Goal: Task Accomplishment & Management: Submit Unavailability

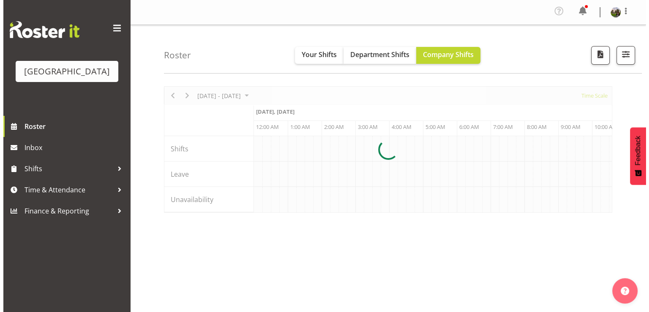
scroll to position [0, 2434]
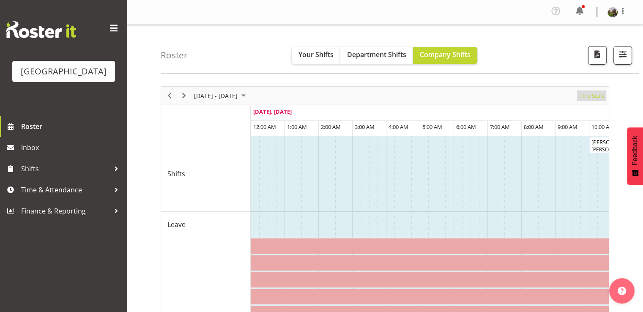
click at [590, 95] on span "Time Scale" at bounding box center [591, 95] width 28 height 11
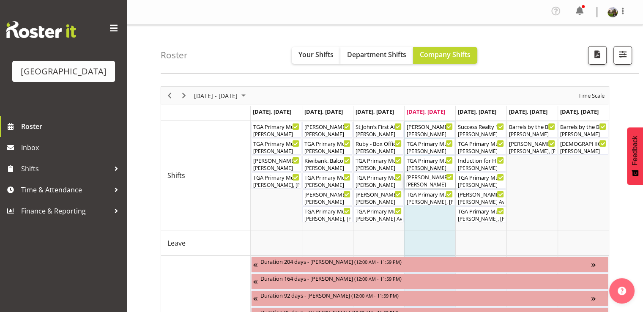
click at [427, 182] on div "[PERSON_NAME]" at bounding box center [429, 185] width 47 height 8
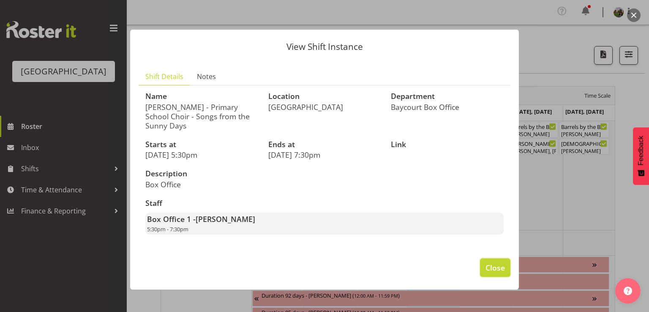
click at [489, 262] on span "Close" at bounding box center [495, 267] width 19 height 11
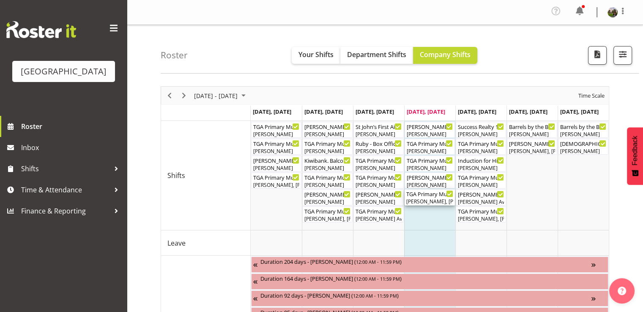
click at [432, 199] on div "[PERSON_NAME], [PERSON_NAME], [PERSON_NAME], [PERSON_NAME], [PERSON_NAME], [PER…" at bounding box center [429, 202] width 47 height 8
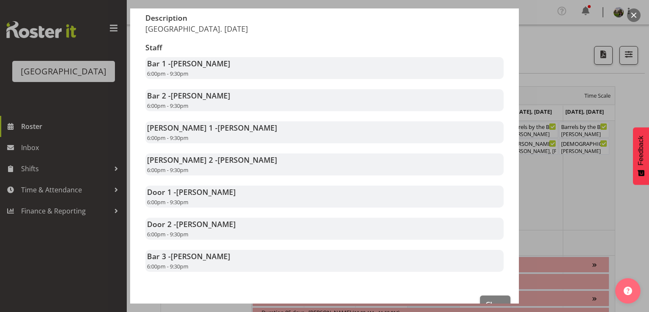
scroll to position [169, 0]
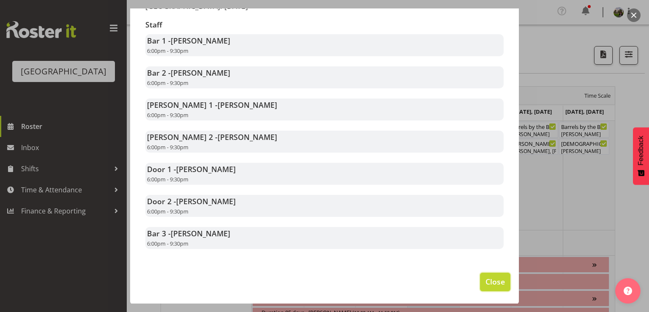
click at [492, 281] on span "Close" at bounding box center [495, 281] width 19 height 11
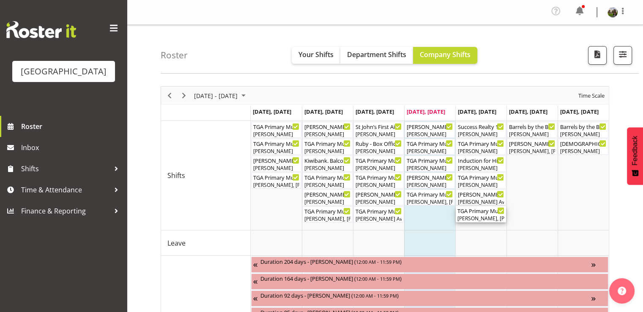
click at [468, 217] on div "[PERSON_NAME], [PERSON_NAME], [PERSON_NAME], [PERSON_NAME], [PERSON_NAME], [PER…" at bounding box center [480, 219] width 47 height 8
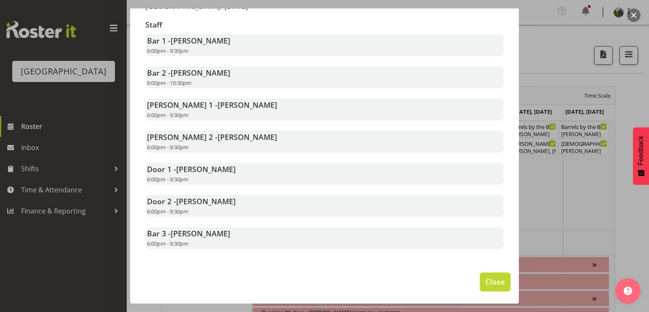
click at [486, 280] on span "Close" at bounding box center [495, 281] width 19 height 11
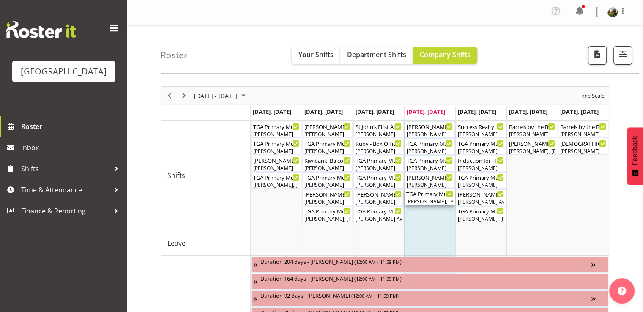
click at [413, 196] on div "TGA Primary Music Fest. Songs from Sunny Days ( 06:00 PM - 09:30 PM )" at bounding box center [429, 193] width 47 height 8
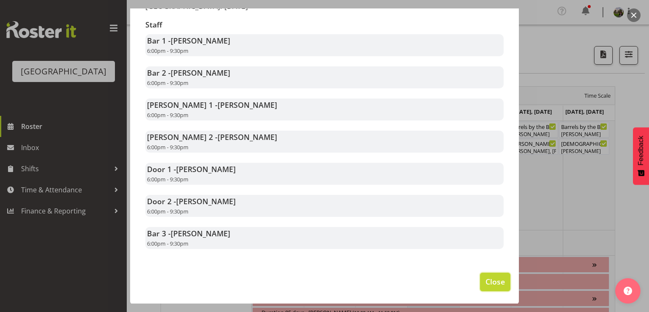
click at [492, 283] on span "Close" at bounding box center [495, 281] width 19 height 11
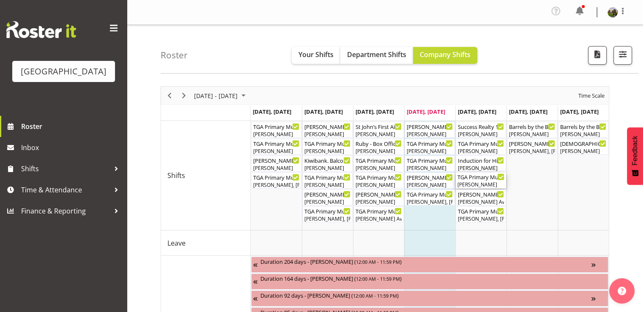
click at [475, 180] on div "TGA Primary Music Fest. Songs from Sunny Days. FOHM Shift ( 05:15 PM - 10:45 PM…" at bounding box center [480, 176] width 47 height 8
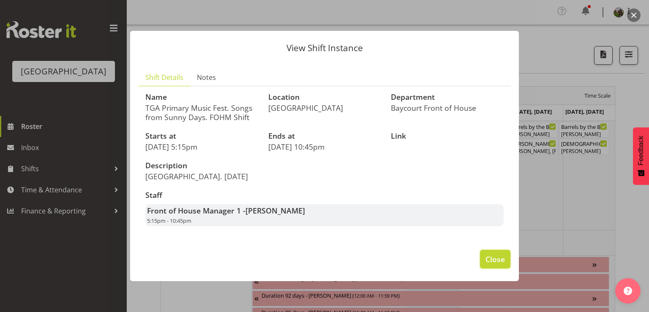
click at [489, 258] on span "Close" at bounding box center [495, 259] width 19 height 11
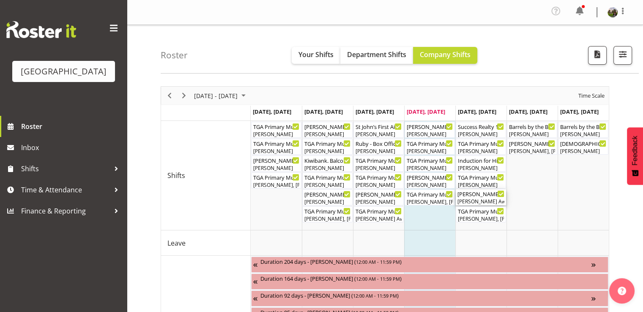
click at [474, 196] on div "Bobby-Lea - Primary School Choir - Songs from the Sunny Days ( 05:30 PM - 07:30…" at bounding box center [480, 193] width 47 height 8
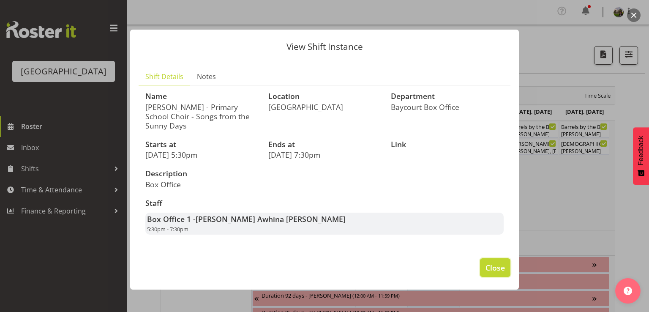
click at [491, 264] on span "Close" at bounding box center [495, 267] width 19 height 11
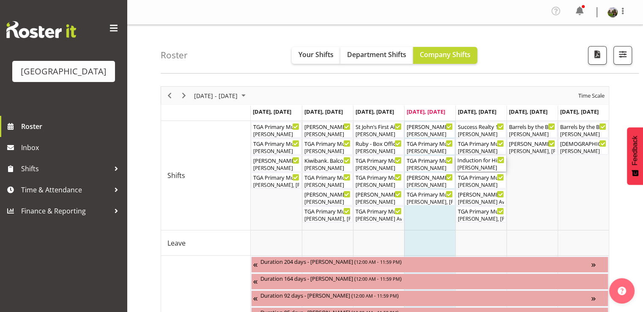
click at [480, 164] on div "Induction for Historic Village ( 02:00 PM - 04:00 PM ) Aiddie Carnihan" at bounding box center [480, 164] width 47 height 16
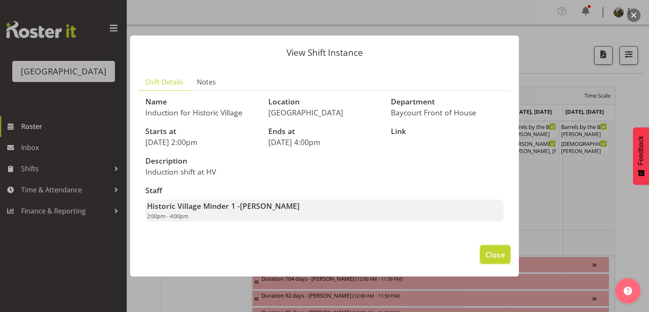
click at [490, 258] on span "Close" at bounding box center [495, 254] width 19 height 11
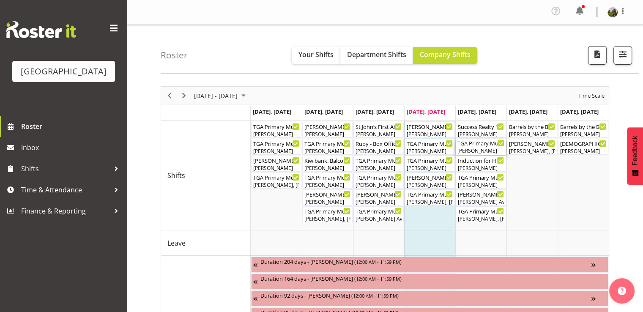
click at [478, 145] on div "TGA Primary Music Fest. Minder. Friday ( 12:00 PM - 02:30 PM )" at bounding box center [480, 143] width 47 height 8
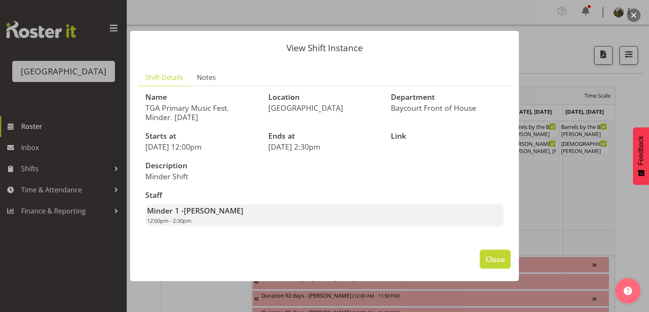
click at [493, 259] on span "Close" at bounding box center [495, 259] width 19 height 11
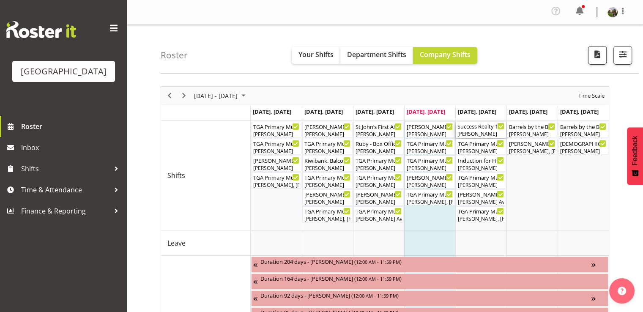
click at [472, 132] on div "[PERSON_NAME]" at bounding box center [480, 134] width 47 height 8
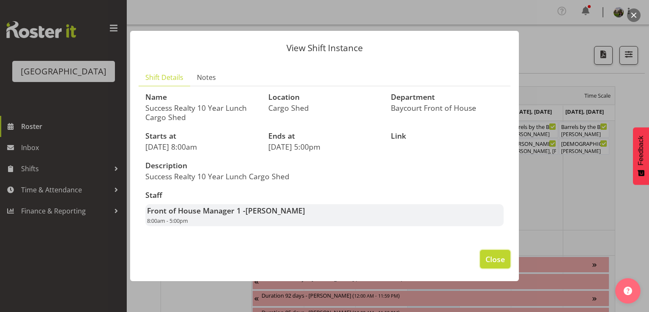
click at [491, 260] on span "Close" at bounding box center [495, 259] width 19 height 11
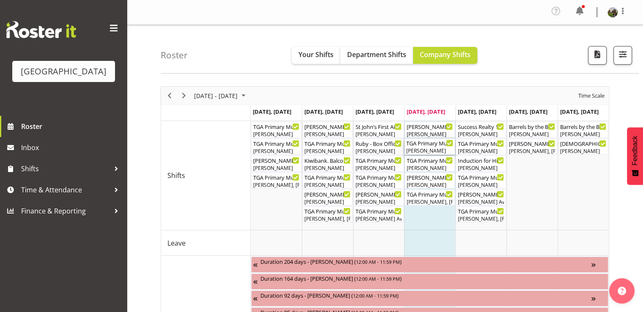
click at [418, 149] on div "[PERSON_NAME]" at bounding box center [429, 151] width 47 height 8
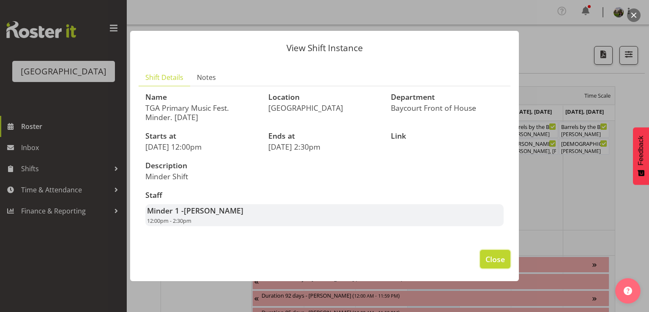
click at [486, 257] on span "Close" at bounding box center [495, 259] width 19 height 11
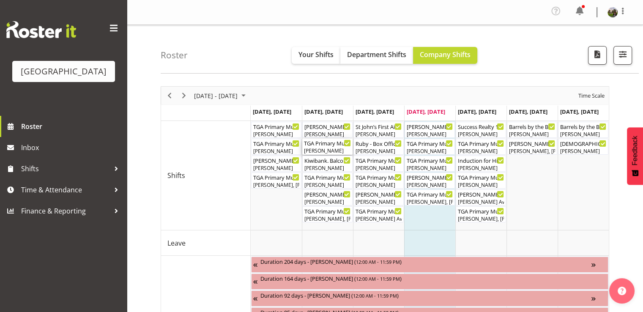
click at [317, 145] on div "TGA Primary Music Fest. Minder. Tuesday ( 12:00 PM - 02:30 PM )" at bounding box center [327, 143] width 47 height 8
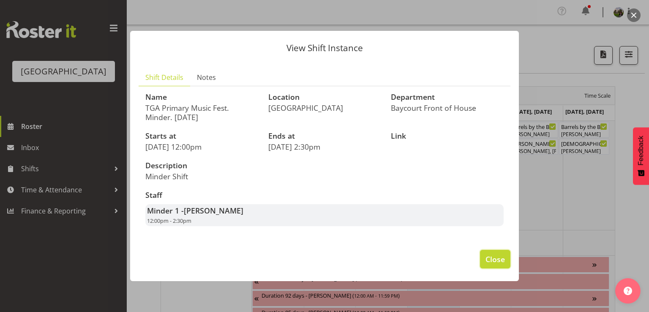
click at [503, 258] on span "Close" at bounding box center [495, 259] width 19 height 11
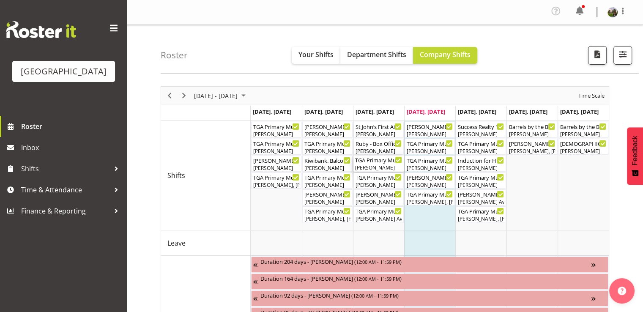
click at [370, 166] on div "[PERSON_NAME]" at bounding box center [378, 168] width 47 height 8
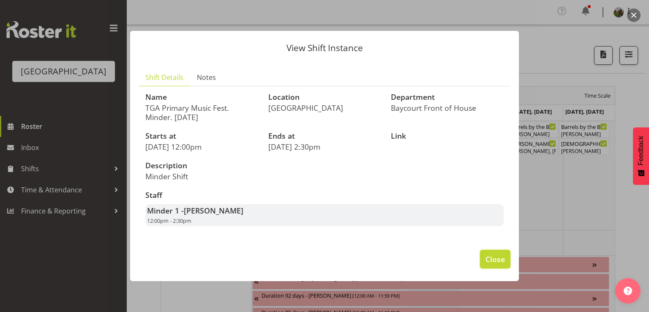
click at [497, 259] on span "Close" at bounding box center [495, 259] width 19 height 11
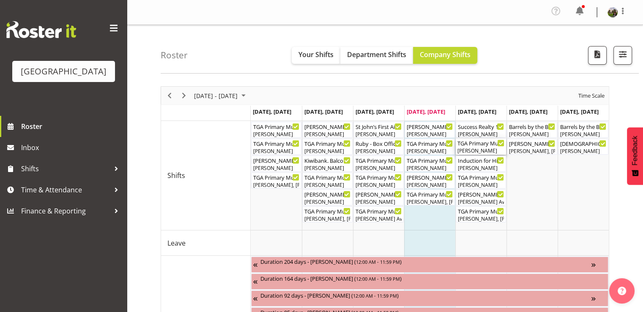
click at [479, 150] on div "[PERSON_NAME]" at bounding box center [480, 151] width 47 height 8
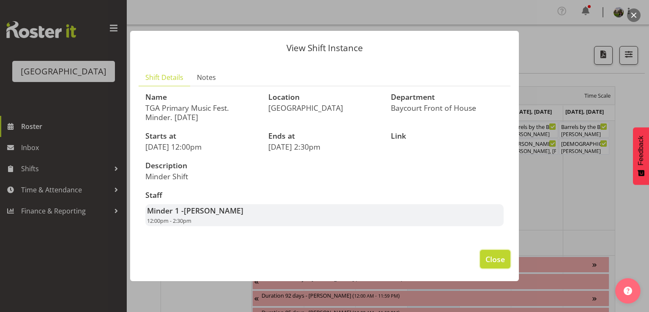
click at [497, 261] on span "Close" at bounding box center [495, 259] width 19 height 11
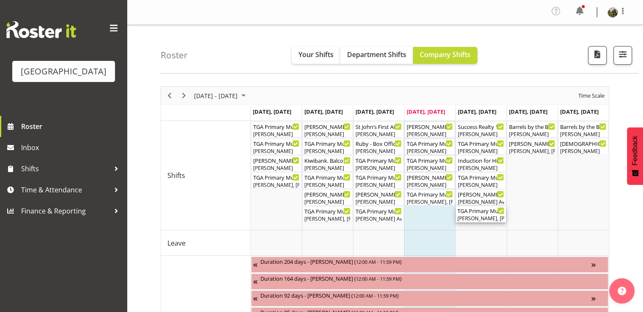
click at [480, 213] on div "TGA Primary Music Fest. Songs from Sunny Days ( 06:00 PM - 09:30 PM )" at bounding box center [480, 210] width 47 height 8
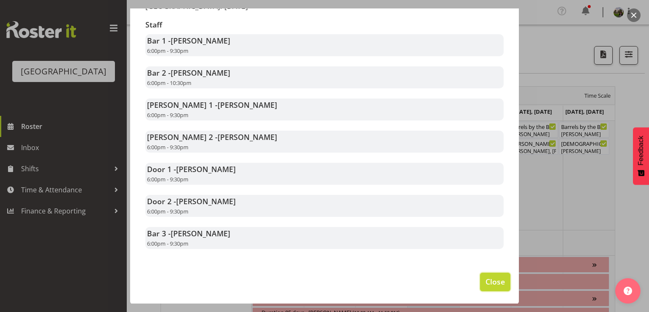
click at [492, 278] on span "Close" at bounding box center [495, 281] width 19 height 11
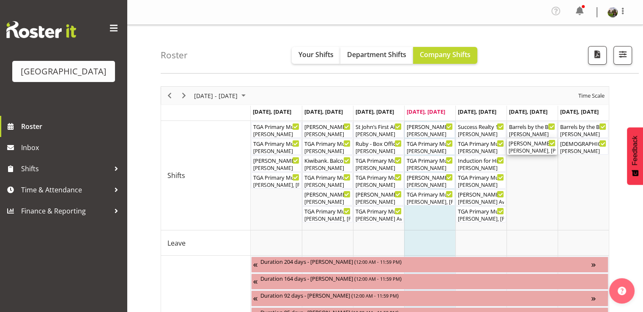
click at [532, 147] on div "[PERSON_NAME], [PERSON_NAME]" at bounding box center [531, 151] width 47 height 8
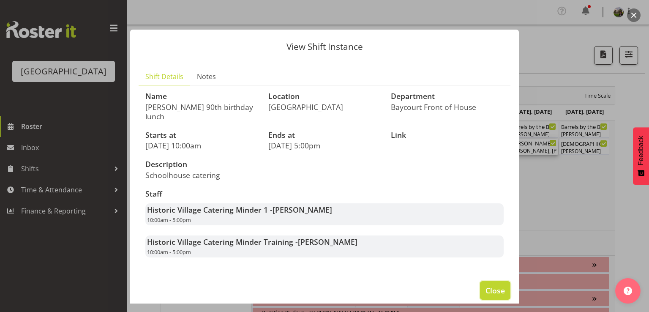
click at [489, 281] on button "Close" at bounding box center [495, 290] width 30 height 19
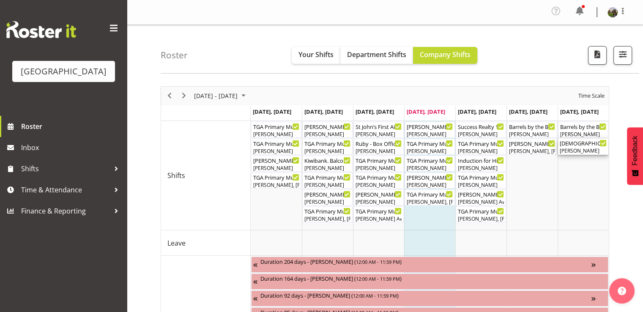
click at [577, 149] on div "Church of Christ Evangelical Mission. FOHM Shift ( 04:00 PM - 07:15 PM ) Aaron …" at bounding box center [583, 147] width 47 height 16
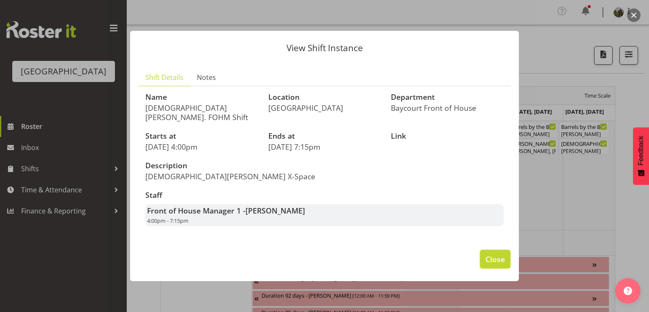
click at [495, 257] on span "Close" at bounding box center [495, 259] width 19 height 11
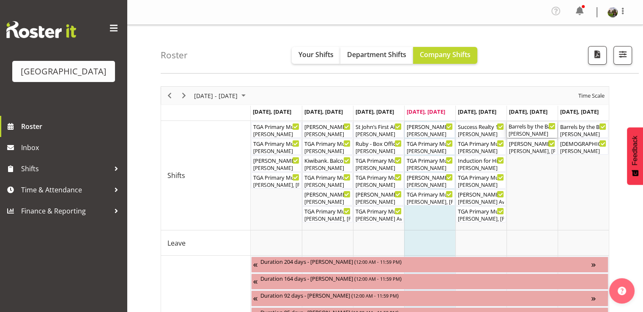
click at [525, 133] on div "[PERSON_NAME]" at bounding box center [531, 134] width 47 height 8
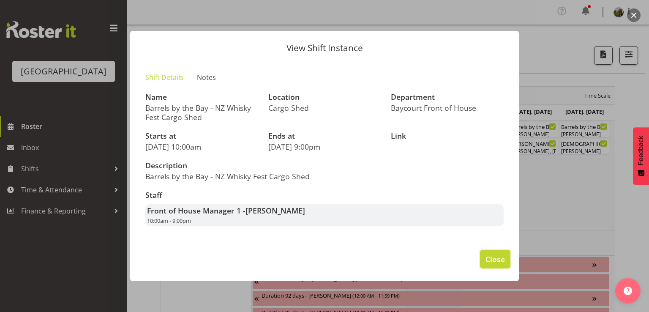
click at [497, 258] on span "Close" at bounding box center [495, 259] width 19 height 11
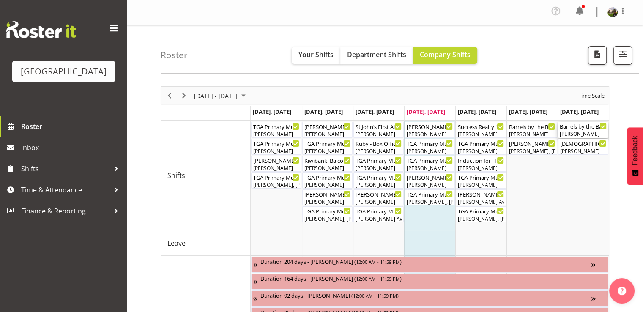
click at [572, 131] on div "[PERSON_NAME]" at bounding box center [583, 134] width 47 height 8
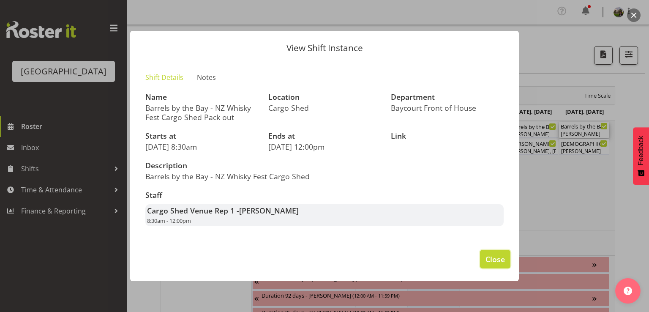
click at [492, 260] on span "Close" at bounding box center [495, 259] width 19 height 11
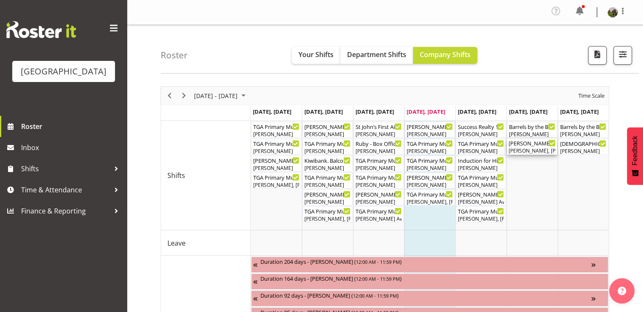
click at [517, 148] on div "[PERSON_NAME], [PERSON_NAME]" at bounding box center [531, 151] width 47 height 8
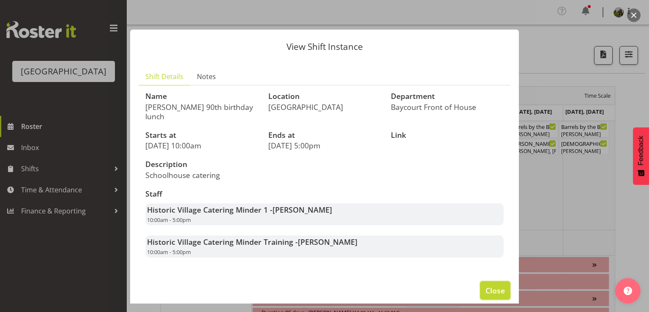
click at [490, 285] on span "Close" at bounding box center [495, 290] width 19 height 11
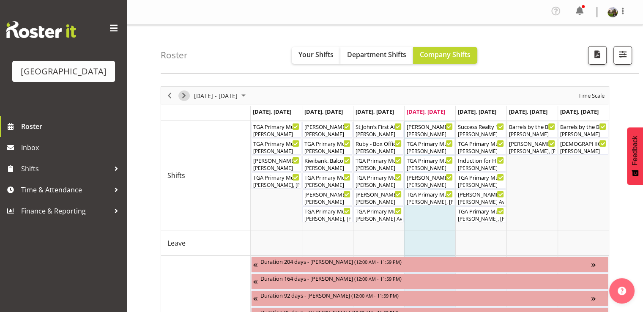
click at [181, 94] on span "Next" at bounding box center [184, 95] width 10 height 11
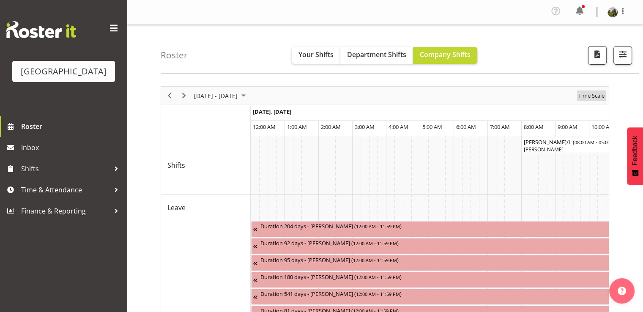
click at [583, 95] on span "Time Scale" at bounding box center [591, 95] width 28 height 11
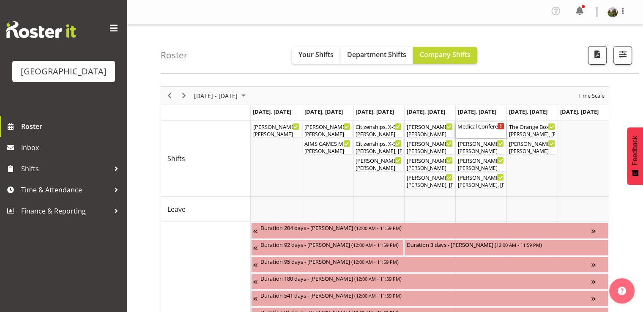
click at [487, 131] on div "Medical Conference - TBC ( 08:00 AM - 05:30 PM )" at bounding box center [480, 130] width 47 height 16
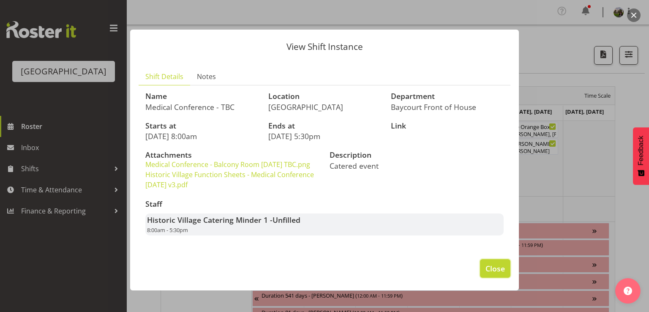
click at [493, 270] on span "Close" at bounding box center [495, 268] width 19 height 11
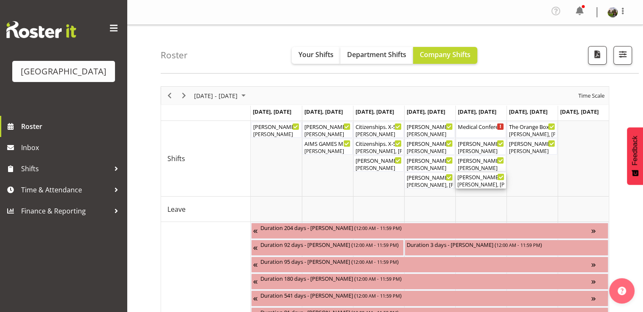
click at [469, 183] on div "[PERSON_NAME], [PERSON_NAME], [PERSON_NAME], [PERSON_NAME], [PERSON_NAME], [PER…" at bounding box center [480, 185] width 47 height 8
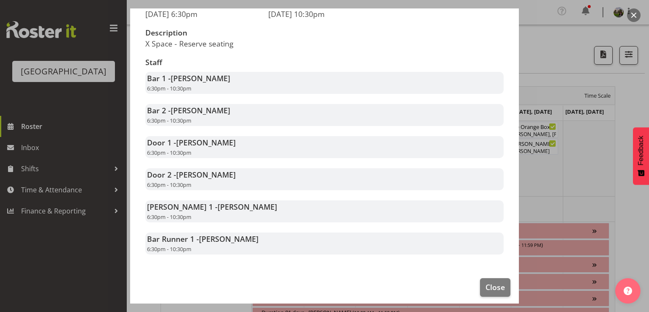
scroll to position [137, 0]
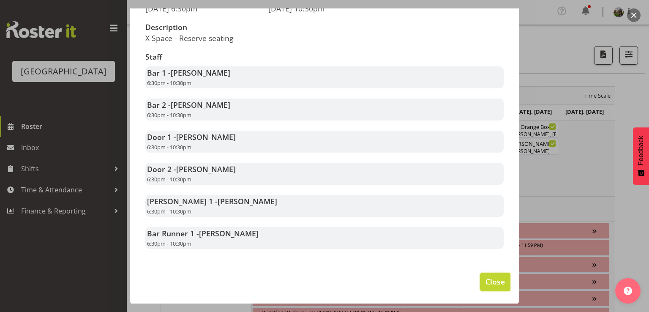
click at [486, 281] on span "Close" at bounding box center [495, 281] width 19 height 11
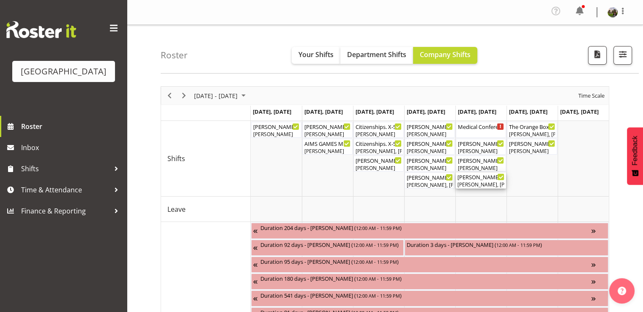
click at [474, 180] on div "Kevin Bloody Wilson ( 06:30 PM - 10:30 PM ) Kelly Shepherd, Hanna Peters, Amand…" at bounding box center [480, 180] width 47 height 16
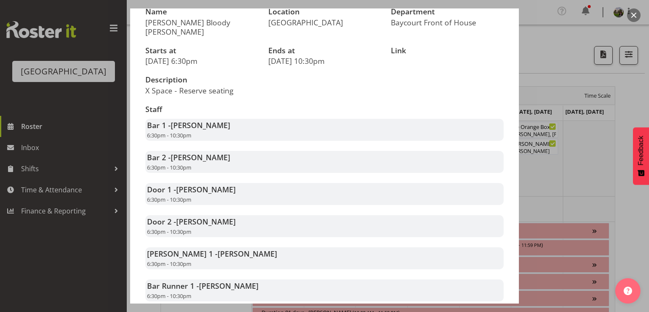
scroll to position [127, 0]
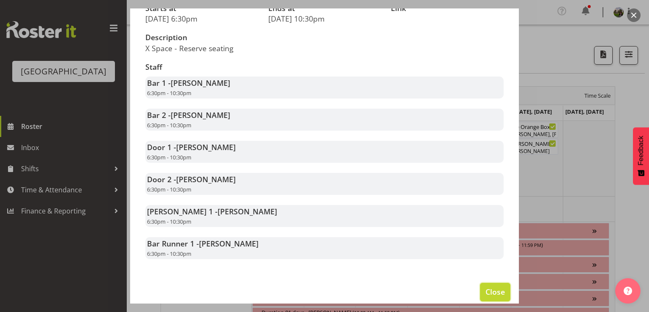
click at [488, 295] on span "Close" at bounding box center [495, 291] width 19 height 11
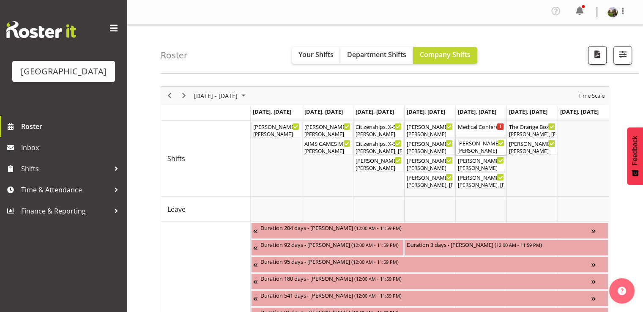
click at [478, 148] on div "[PERSON_NAME]" at bounding box center [480, 151] width 47 height 8
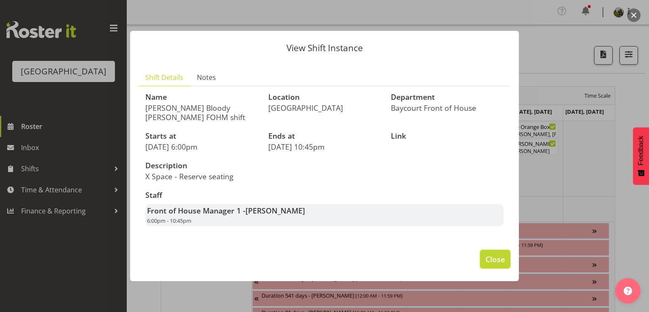
click at [488, 260] on span "Close" at bounding box center [495, 259] width 19 height 11
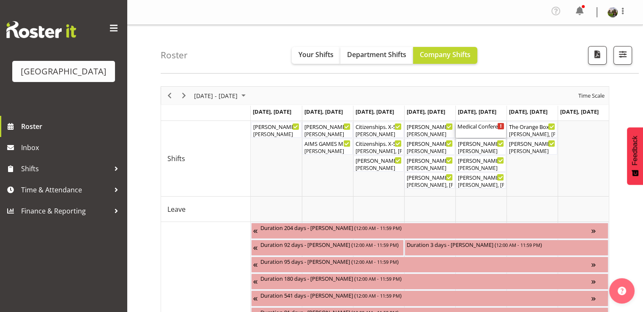
click at [469, 126] on div "Medical Conference - TBC ( 08:00 AM - 05:30 PM )" at bounding box center [480, 126] width 47 height 8
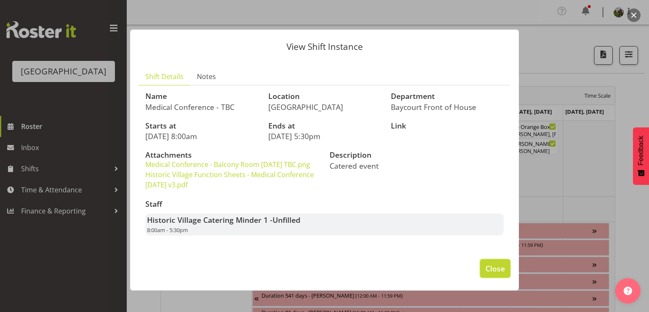
click at [490, 260] on button "Close" at bounding box center [495, 268] width 30 height 19
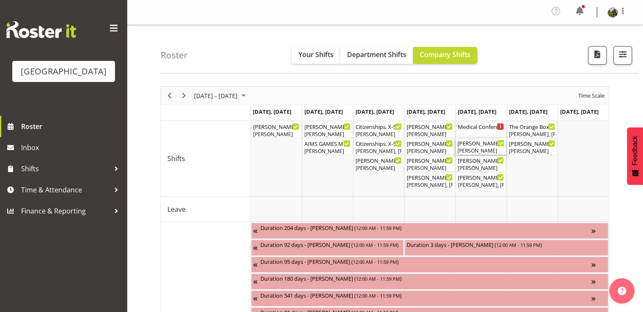
click at [469, 142] on div "Kevin Bloody Wilson FOHM shift ( 06:00 PM - 10:45 PM )" at bounding box center [480, 143] width 47 height 8
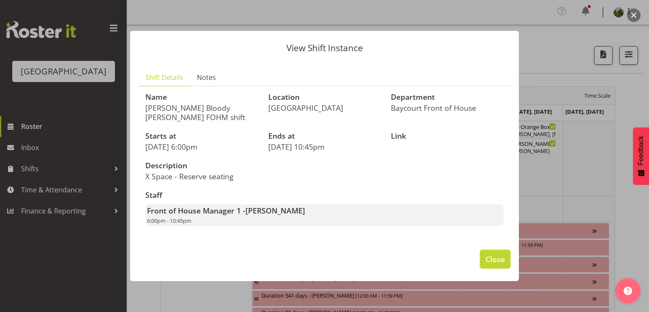
click at [487, 258] on span "Close" at bounding box center [495, 259] width 19 height 11
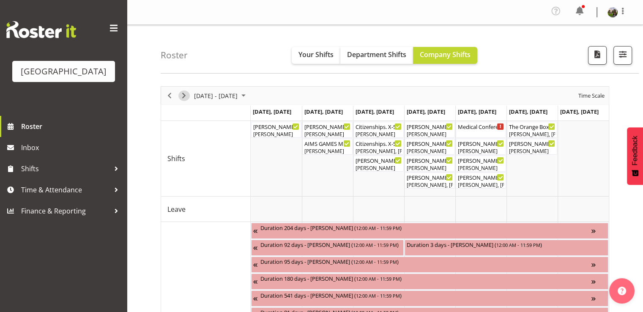
click at [183, 95] on span "Next" at bounding box center [184, 95] width 10 height 11
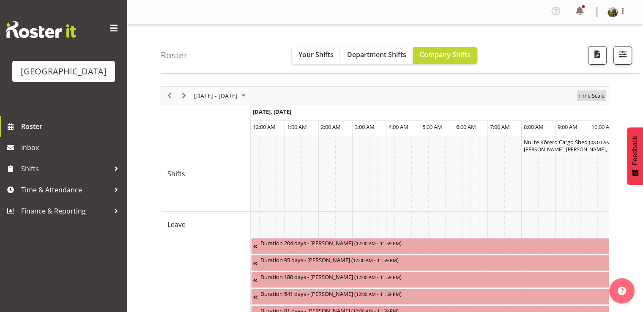
click at [590, 96] on span "Time Scale" at bounding box center [591, 95] width 28 height 11
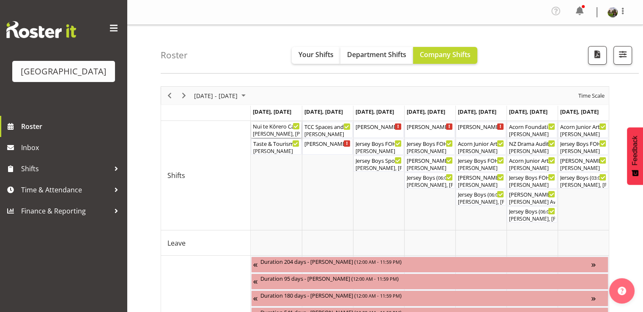
click at [284, 132] on div "[PERSON_NAME], [PERSON_NAME], [PERSON_NAME]" at bounding box center [276, 134] width 47 height 8
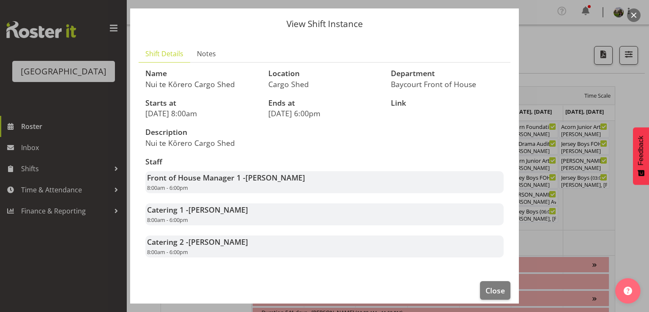
scroll to position [32, 0]
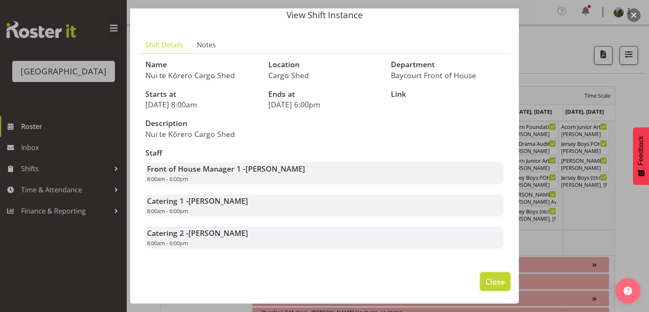
click at [486, 278] on span "Close" at bounding box center [495, 281] width 19 height 11
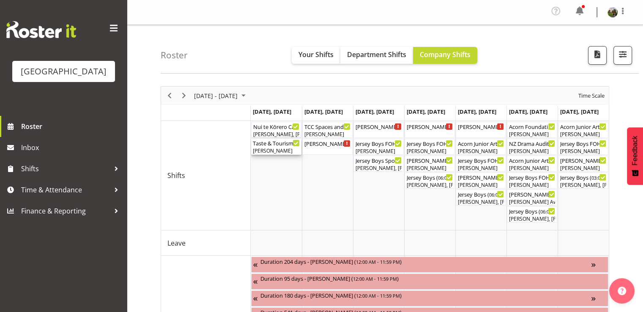
click at [272, 144] on div "Taste & Tourism (Details TBC) ( 03:00 PM - 09:00 PM )" at bounding box center [276, 143] width 47 height 8
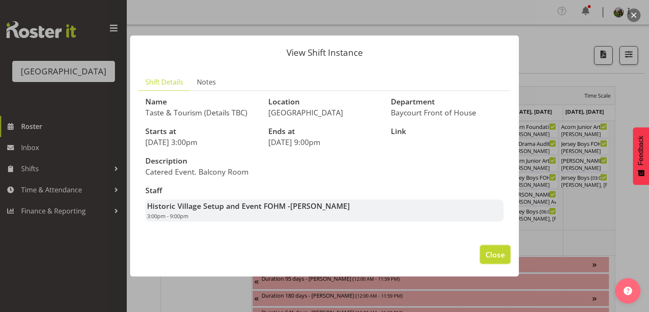
click at [495, 254] on span "Close" at bounding box center [495, 254] width 19 height 11
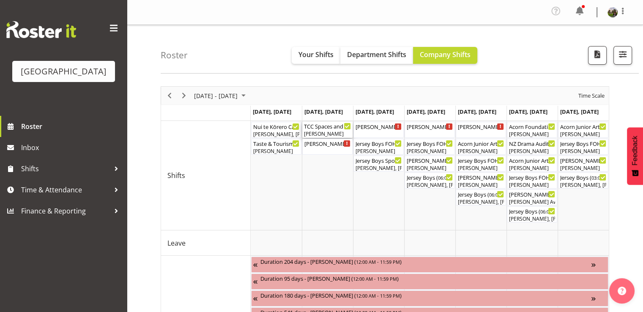
click at [315, 128] on div "TCC Spaces and Places. Balcony Room ( 08:30 AM - 05:00 PM )" at bounding box center [327, 126] width 47 height 8
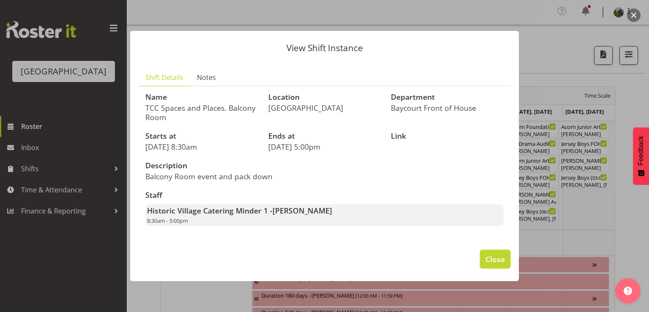
click at [493, 255] on span "Close" at bounding box center [495, 259] width 19 height 11
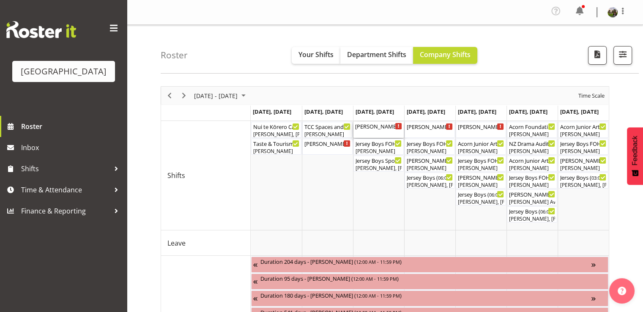
click at [366, 132] on div "Wendy - Box Office (Daytime Shifts) ( 10:00 AM - 04:00 PM )" at bounding box center [378, 130] width 47 height 16
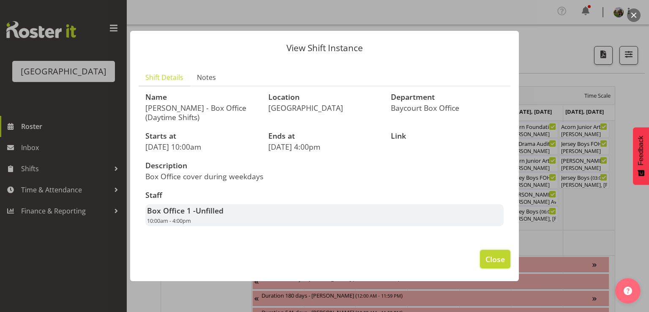
click at [487, 256] on span "Close" at bounding box center [495, 259] width 19 height 11
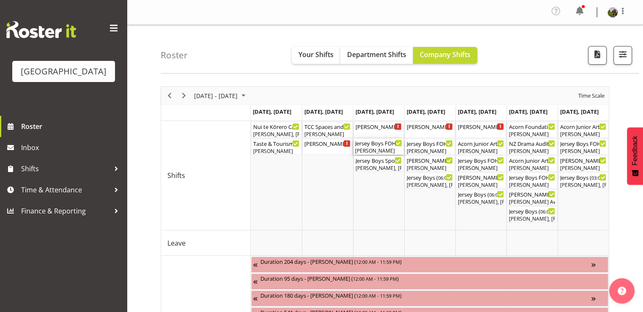
click at [370, 145] on div "Jersey Boys FOHM shift ( 04:30 PM - 10:25 PM )" at bounding box center [378, 143] width 47 height 8
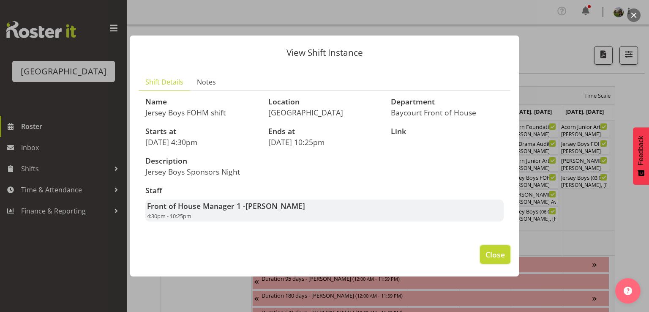
click at [489, 256] on span "Close" at bounding box center [495, 254] width 19 height 11
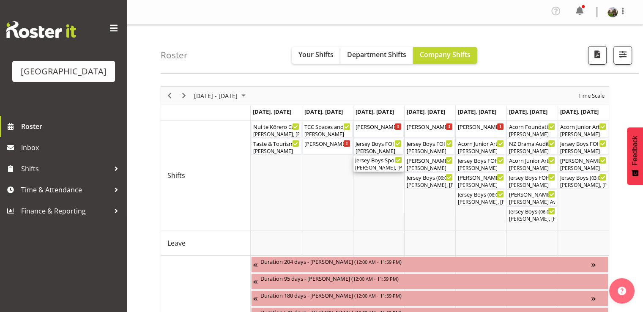
click at [382, 161] on div "Jersey Boys Sponsors Night ( 05:15 PM - 10:10 PM )" at bounding box center [378, 160] width 47 height 8
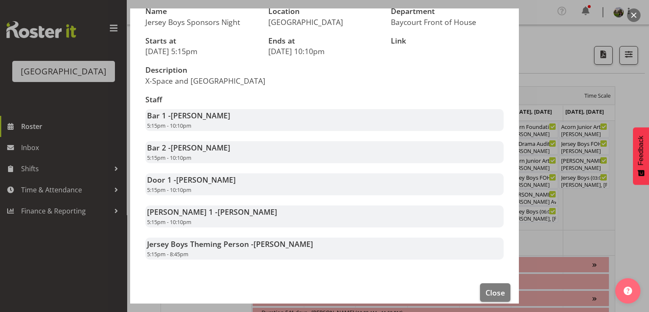
scroll to position [105, 0]
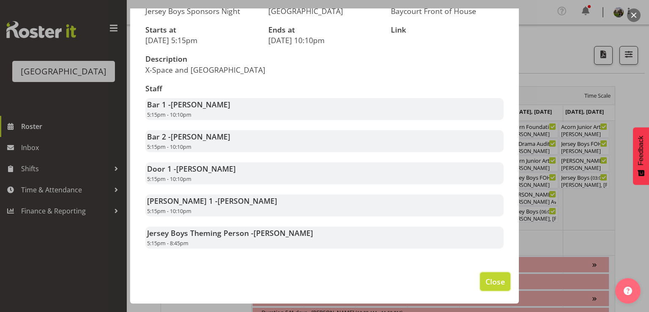
click at [486, 279] on span "Close" at bounding box center [495, 281] width 19 height 11
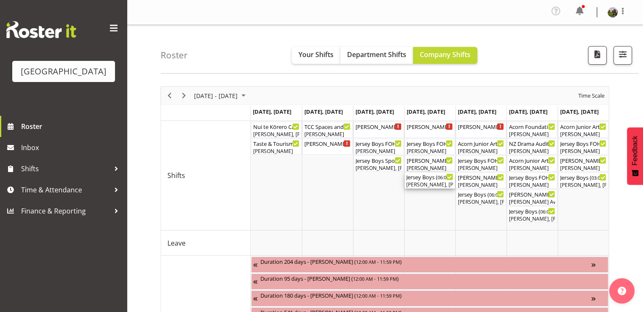
click at [415, 183] on div "[PERSON_NAME], [PERSON_NAME], [PERSON_NAME], [PERSON_NAME], [PERSON_NAME], [PER…" at bounding box center [429, 185] width 47 height 8
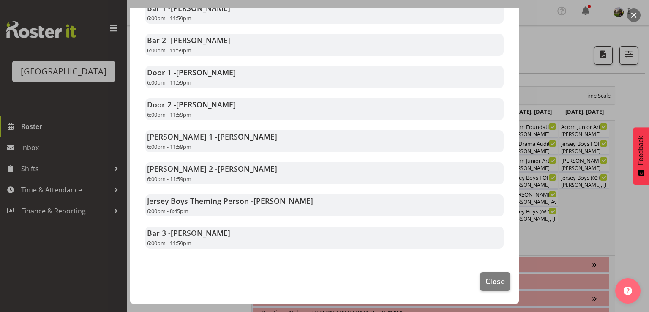
scroll to position [201, 0]
click at [487, 274] on button "Close" at bounding box center [495, 281] width 30 height 19
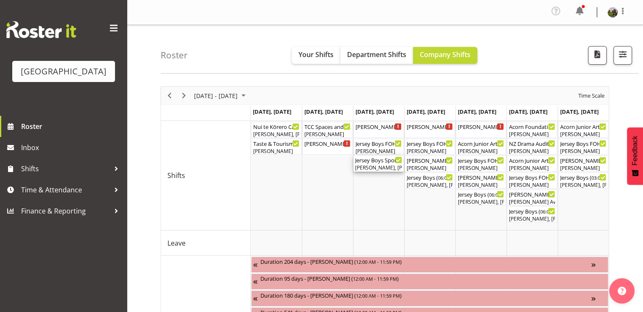
click at [368, 161] on div "Jersey Boys Sponsors Night ( 05:15 PM - 10:10 PM )" at bounding box center [378, 160] width 47 height 8
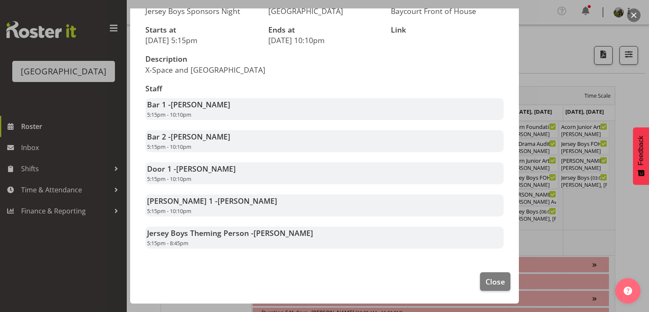
scroll to position [105, 0]
click at [487, 276] on span "Close" at bounding box center [495, 281] width 19 height 11
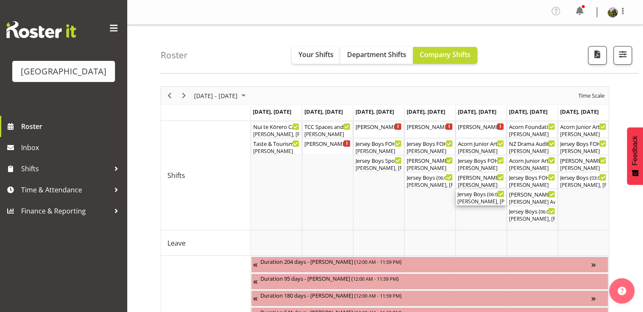
click at [475, 199] on div "[PERSON_NAME], [PERSON_NAME], [PERSON_NAME], [PERSON_NAME], [PERSON_NAME], [PER…" at bounding box center [480, 202] width 47 height 8
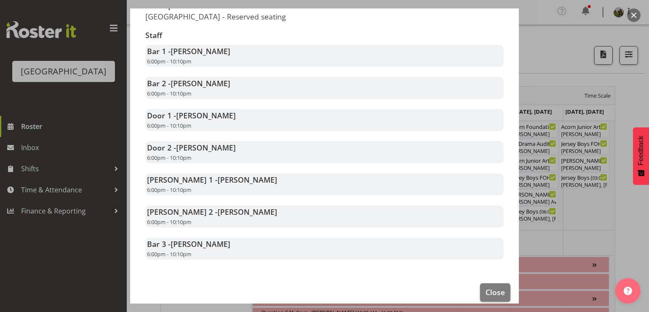
scroll to position [169, 0]
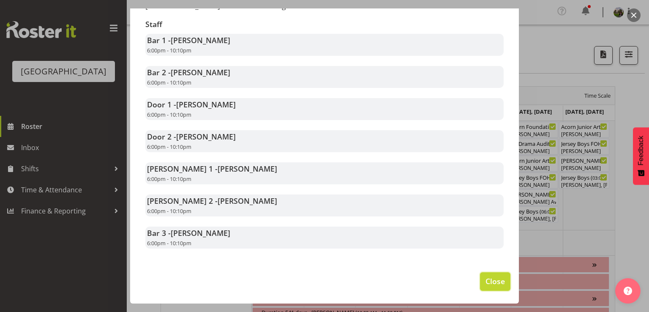
click at [486, 283] on span "Close" at bounding box center [495, 281] width 19 height 11
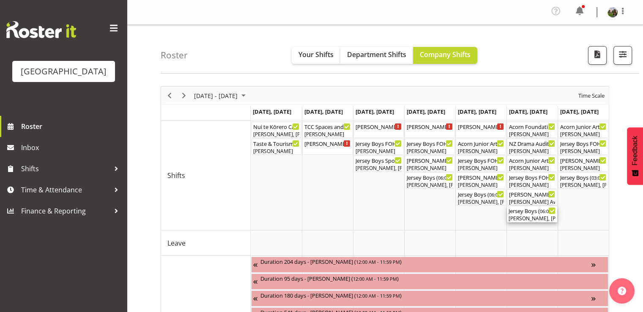
click at [529, 213] on div "Jersey Boys ( 06:00 PM - 10:10 PM )" at bounding box center [531, 210] width 47 height 8
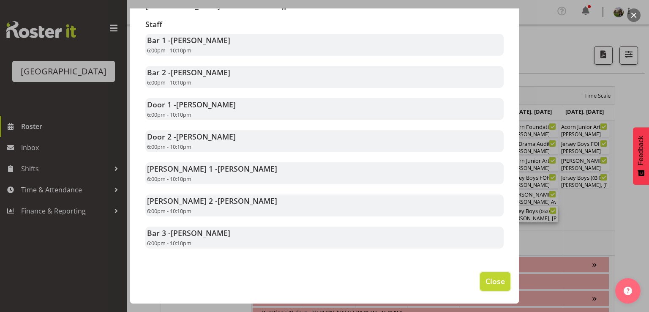
click at [486, 281] on span "Close" at bounding box center [495, 281] width 19 height 11
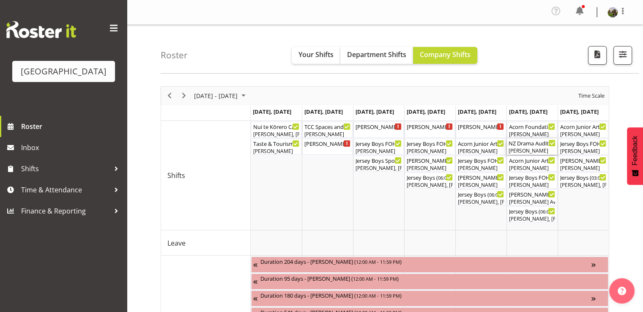
click at [518, 150] on div "[PERSON_NAME]" at bounding box center [531, 151] width 47 height 8
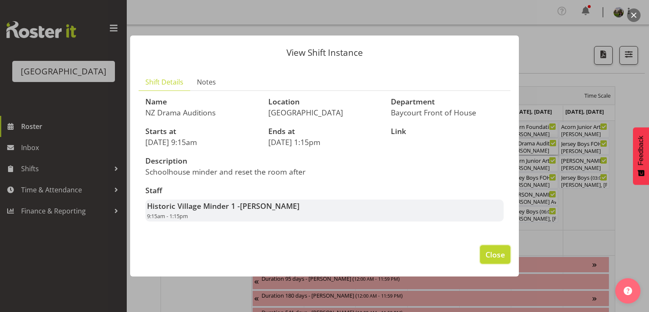
click at [498, 256] on span "Close" at bounding box center [495, 254] width 19 height 11
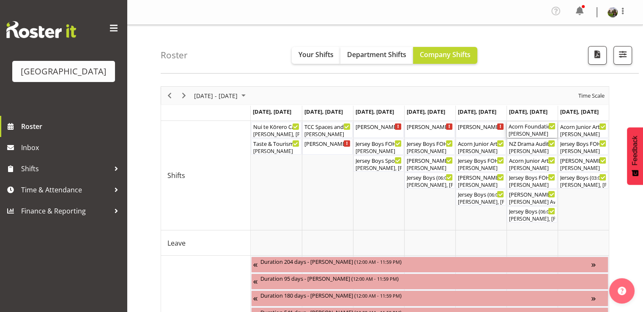
click at [516, 127] on div "Acorn Foundation Tauranga Distributions Morning Tea Cargo Shed ( 08:00 AM - 03:…" at bounding box center [531, 126] width 47 height 8
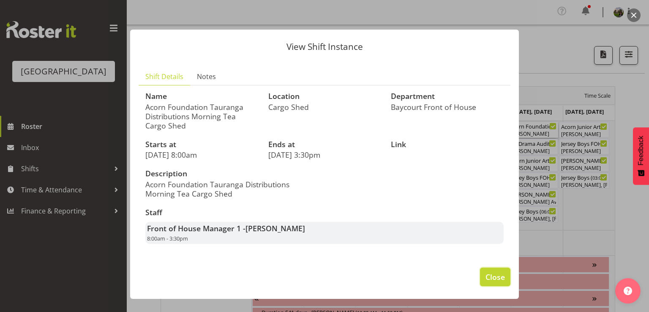
click at [497, 273] on span "Close" at bounding box center [495, 276] width 19 height 11
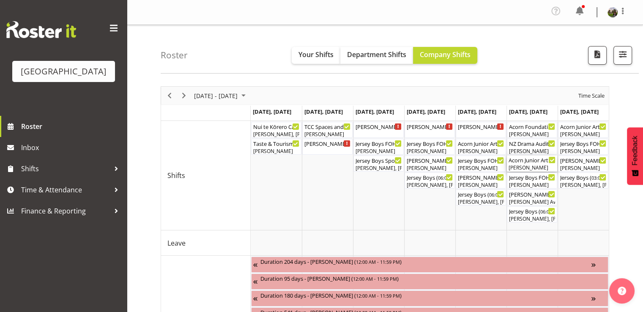
click at [523, 166] on div "[PERSON_NAME]" at bounding box center [531, 168] width 47 height 8
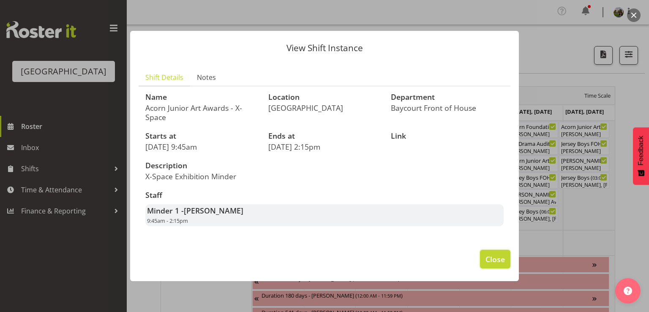
click at [497, 259] on span "Close" at bounding box center [495, 259] width 19 height 11
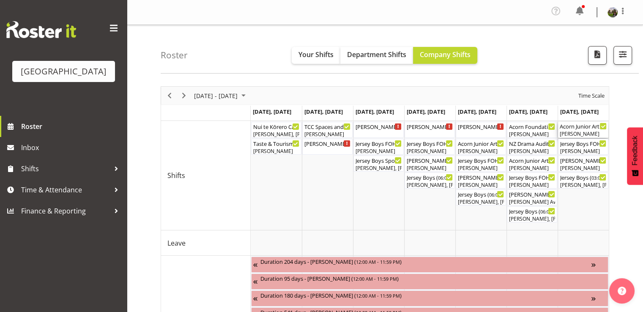
click at [568, 132] on div "[PERSON_NAME]" at bounding box center [583, 134] width 47 height 8
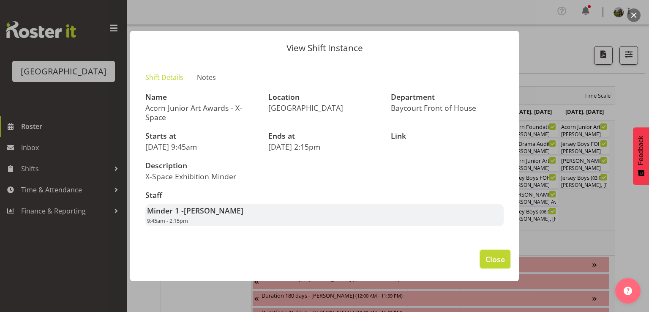
click at [500, 265] on button "Close" at bounding box center [495, 259] width 30 height 19
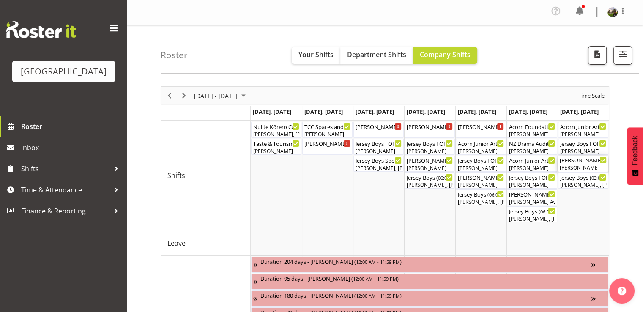
click at [573, 168] on div "[PERSON_NAME]" at bounding box center [583, 168] width 47 height 8
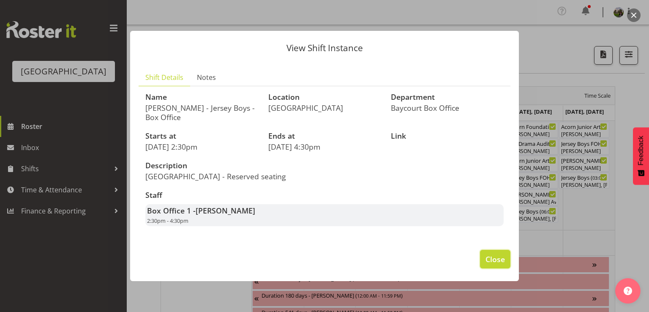
click at [495, 256] on span "Close" at bounding box center [495, 259] width 19 height 11
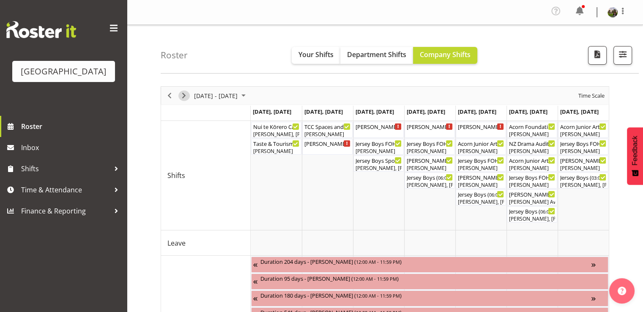
click at [181, 90] on span "Next" at bounding box center [184, 95] width 10 height 11
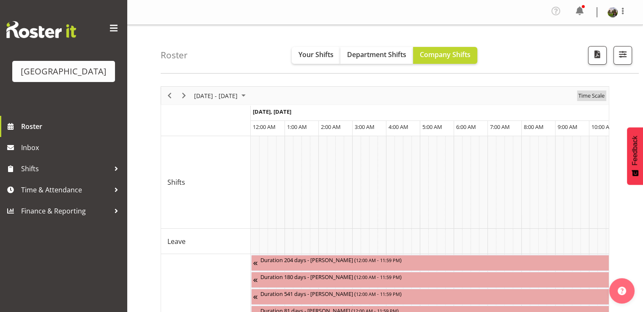
click at [589, 96] on span "Time Scale" at bounding box center [591, 95] width 28 height 11
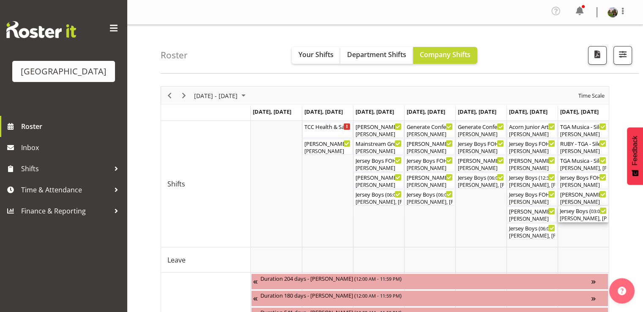
click at [577, 216] on div "Robin Hendriks, Ruby Grace, Alex Freeman, Ciska Vogelzang, Chris Darlington, Ai…" at bounding box center [583, 219] width 47 height 8
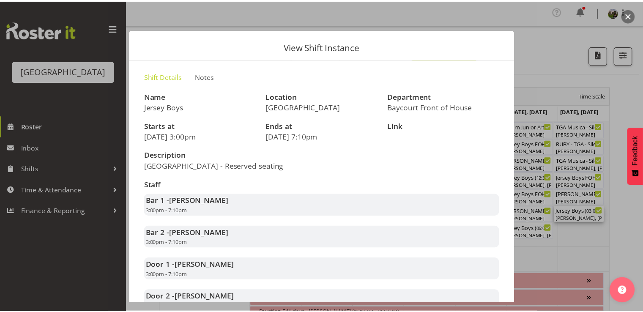
scroll to position [169, 0]
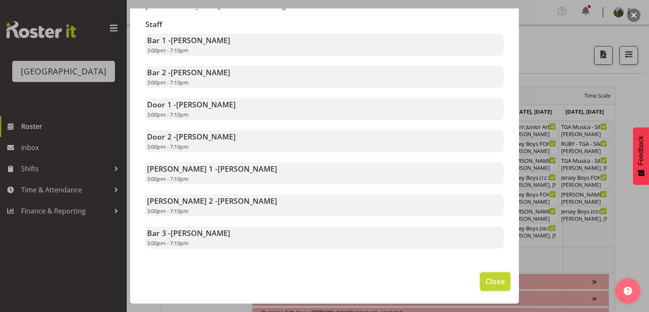
click at [498, 284] on span "Close" at bounding box center [495, 281] width 19 height 11
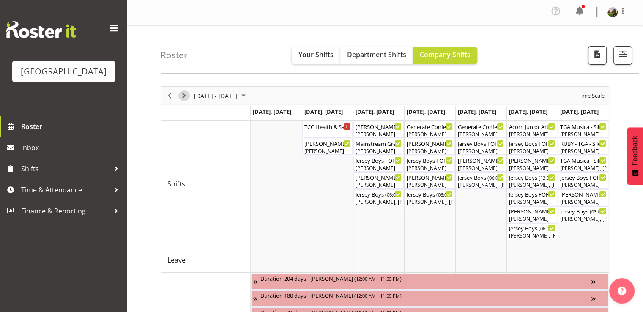
click at [183, 93] on span "Next" at bounding box center [184, 95] width 10 height 11
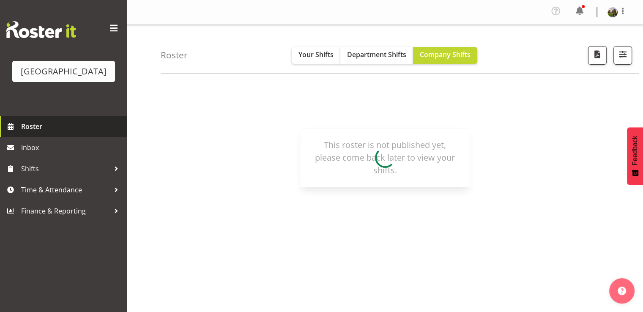
click at [27, 133] on span "Roster" at bounding box center [71, 126] width 101 height 13
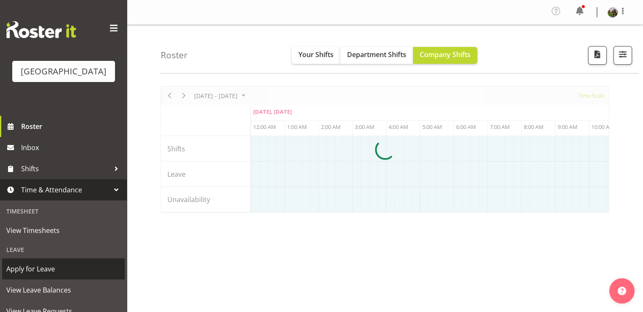
scroll to position [126, 0]
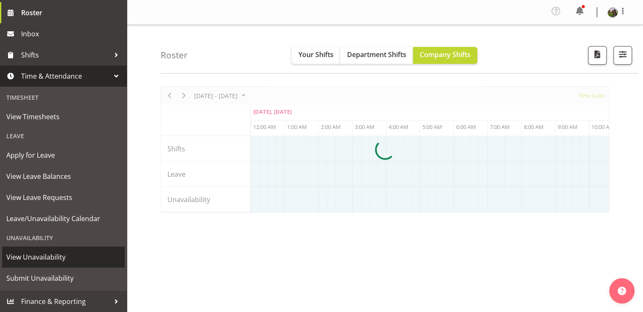
click at [34, 255] on span "View Unavailability" at bounding box center [63, 257] width 114 height 13
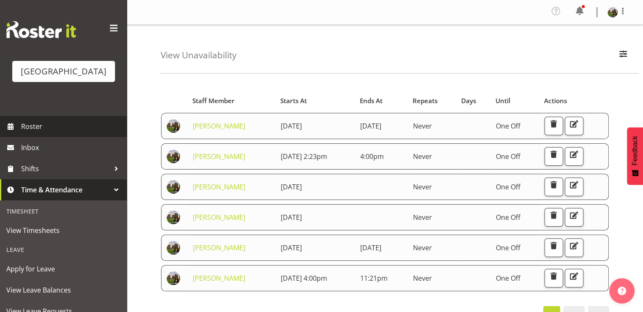
click at [27, 133] on span "Roster" at bounding box center [71, 126] width 101 height 13
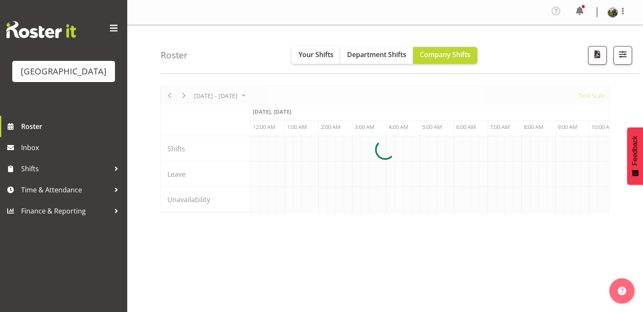
scroll to position [0, 2739]
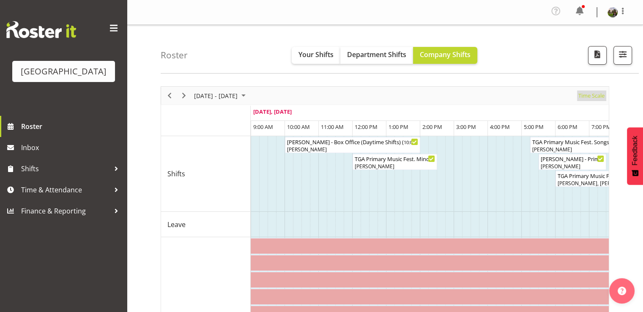
click at [587, 94] on span "Time Scale" at bounding box center [591, 95] width 28 height 11
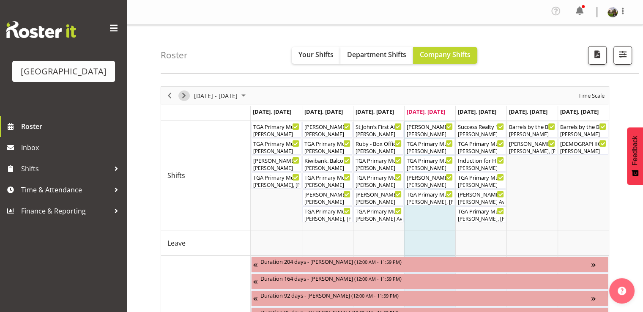
click at [184, 92] on span "Next" at bounding box center [184, 95] width 10 height 11
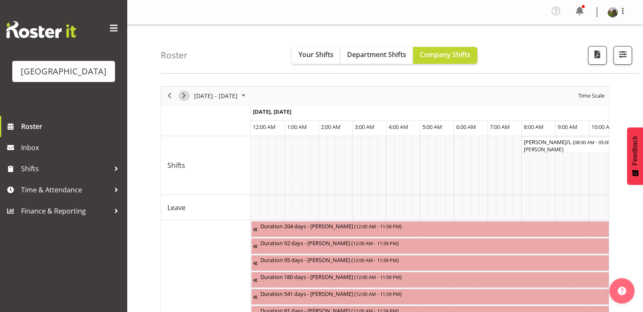
click at [184, 92] on span "Next" at bounding box center [184, 95] width 10 height 11
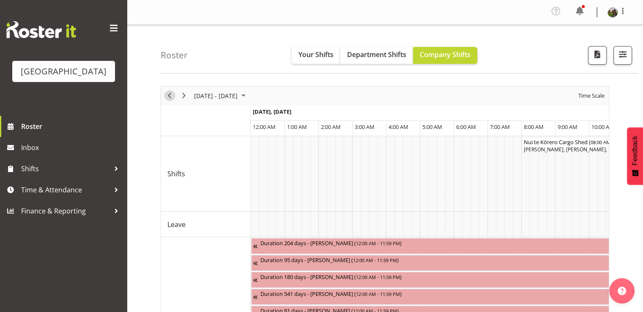
click at [167, 90] on span "Previous" at bounding box center [169, 95] width 10 height 11
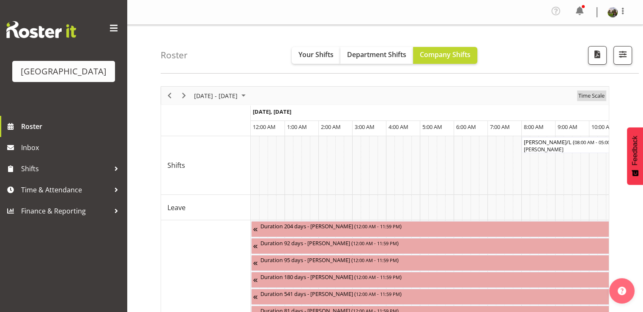
click at [592, 93] on span "Time Scale" at bounding box center [591, 95] width 28 height 11
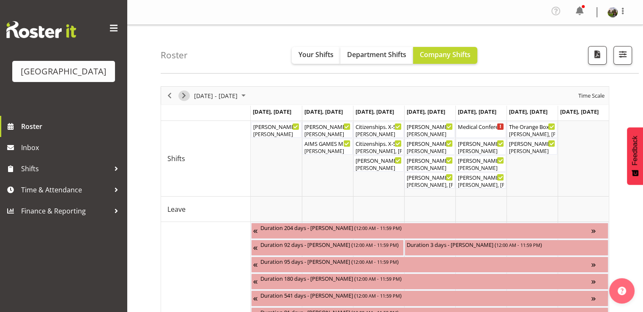
click at [182, 95] on span "Next" at bounding box center [184, 95] width 10 height 11
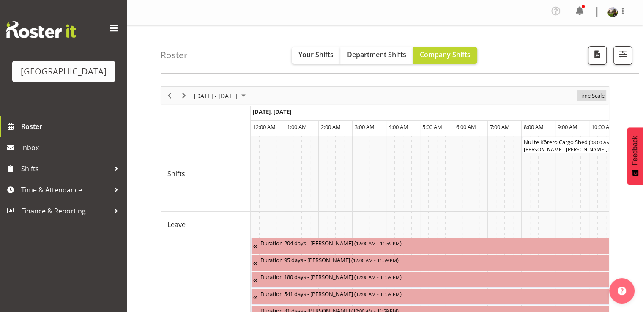
click at [588, 98] on span "Time Scale" at bounding box center [591, 95] width 28 height 11
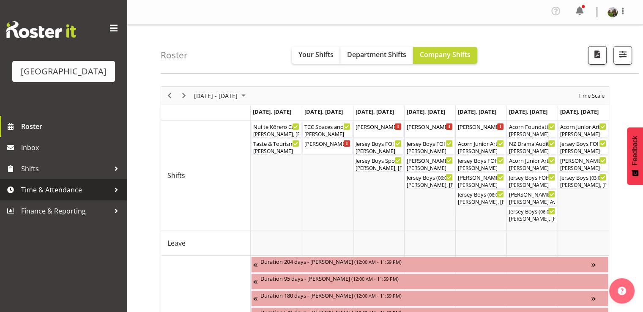
click at [39, 196] on span "Time & Attendance" at bounding box center [65, 189] width 89 height 13
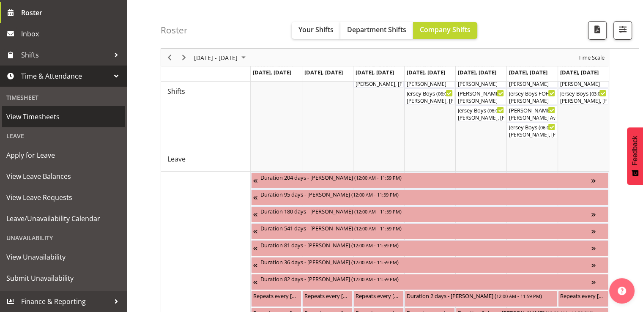
scroll to position [85, 0]
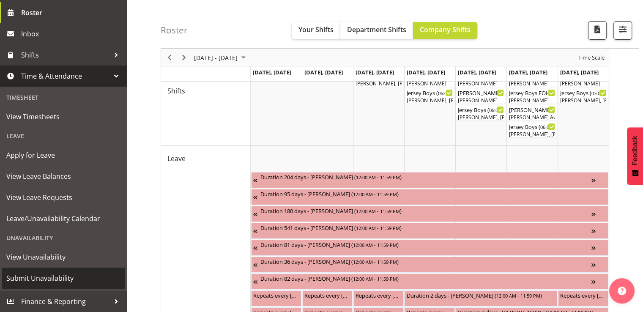
click at [27, 276] on span "Submit Unavailability" at bounding box center [63, 278] width 114 height 13
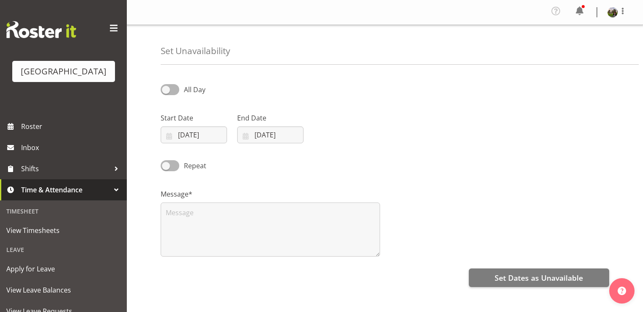
select select "7"
select select "2025"
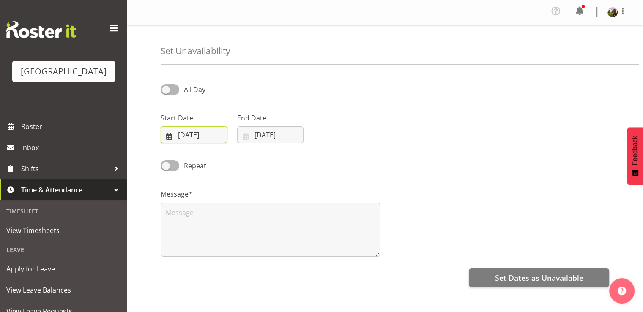
click at [189, 135] on input "[DATE]" at bounding box center [194, 134] width 66 height 17
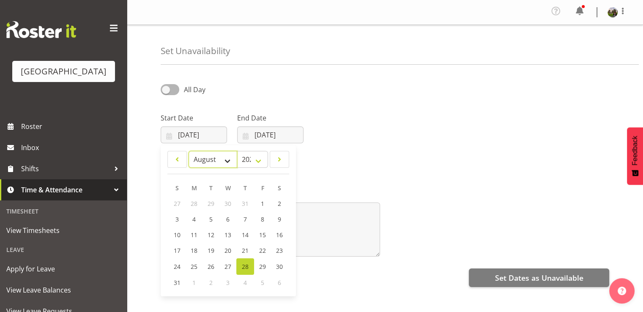
click at [226, 164] on select "January February March April May June July August September October November De…" at bounding box center [213, 159] width 49 height 17
select select "8"
click at [189, 151] on select "January February March April May June July August September October November De…" at bounding box center [213, 159] width 49 height 17
click at [195, 219] on span "8" at bounding box center [194, 219] width 3 height 8
type input "[DATE]"
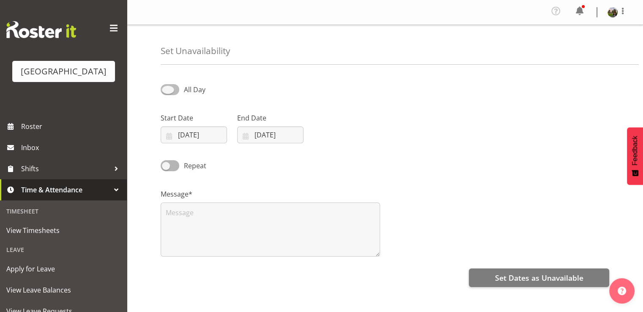
click at [173, 86] on span at bounding box center [170, 89] width 19 height 11
click at [166, 87] on input "All Day" at bounding box center [163, 89] width 5 height 5
click at [164, 88] on span at bounding box center [170, 89] width 19 height 11
click at [164, 88] on input "Part Day" at bounding box center [163, 89] width 5 height 5
checkbox input "false"
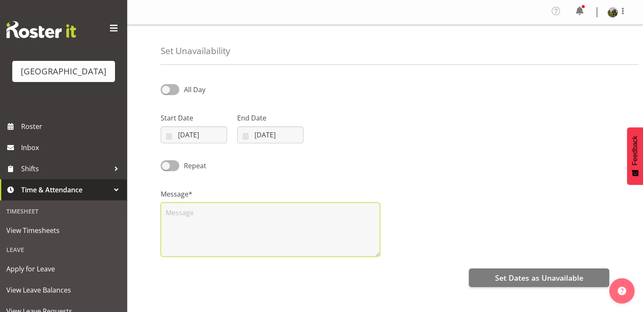
click at [179, 216] on textarea at bounding box center [270, 229] width 219 height 54
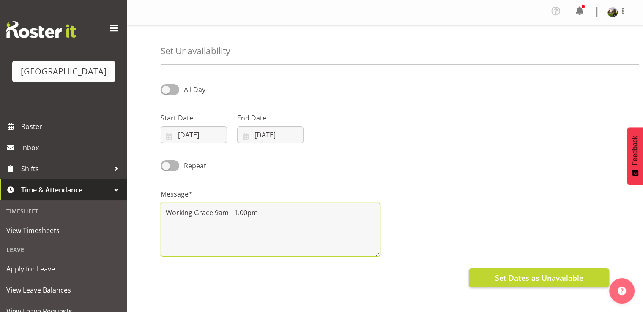
type textarea "Working Grace 9am - 1.00pm"
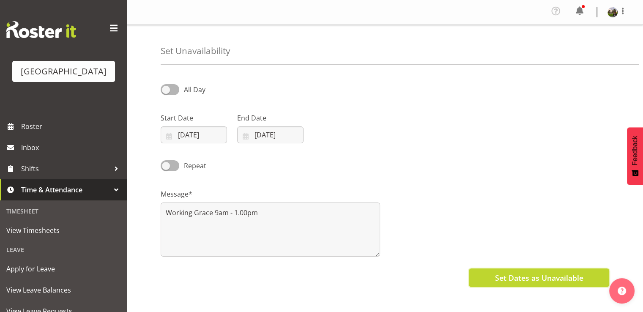
click at [537, 275] on span "Set Dates as Unavailable" at bounding box center [539, 277] width 88 height 11
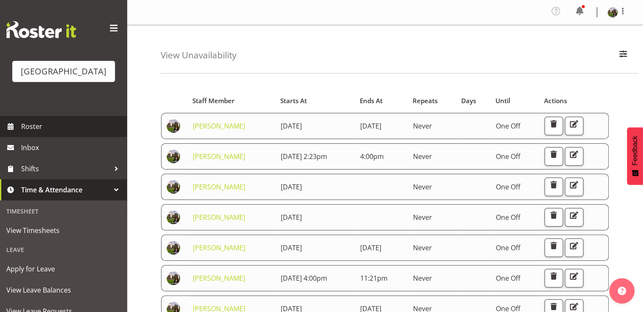
click at [30, 133] on span "Roster" at bounding box center [71, 126] width 101 height 13
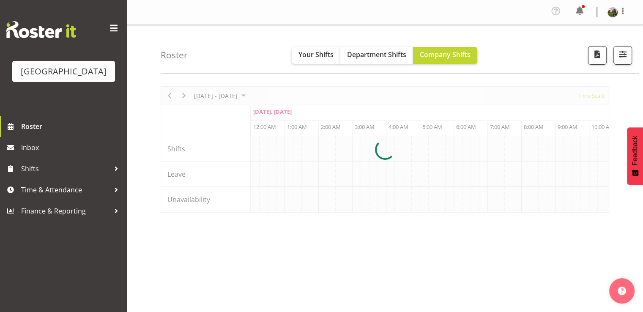
scroll to position [0, 2434]
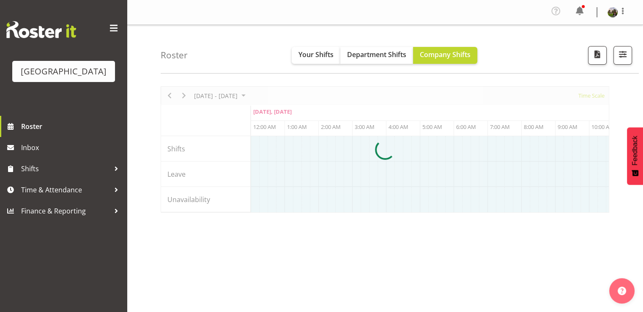
click at [185, 95] on div at bounding box center [385, 149] width 448 height 126
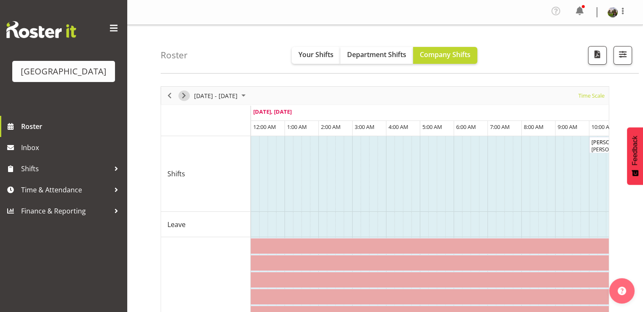
click at [183, 95] on span "Next" at bounding box center [184, 95] width 10 height 11
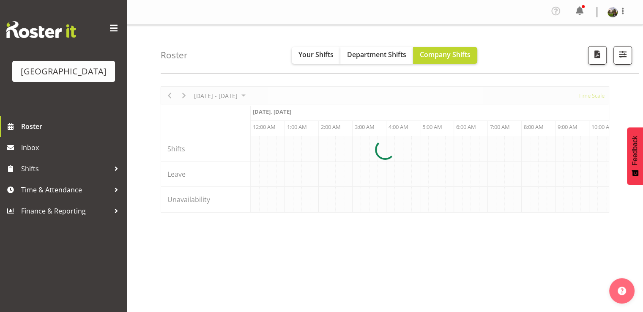
click at [183, 95] on div at bounding box center [385, 149] width 448 height 126
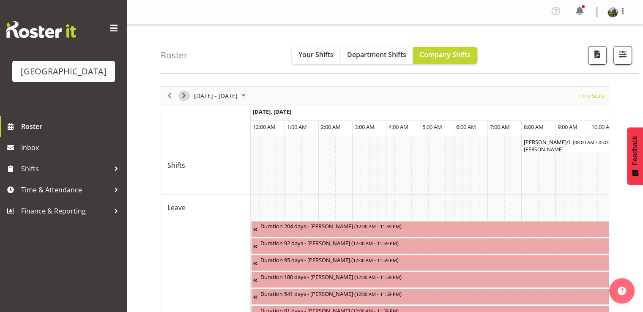
click at [186, 96] on span "Next" at bounding box center [184, 95] width 10 height 11
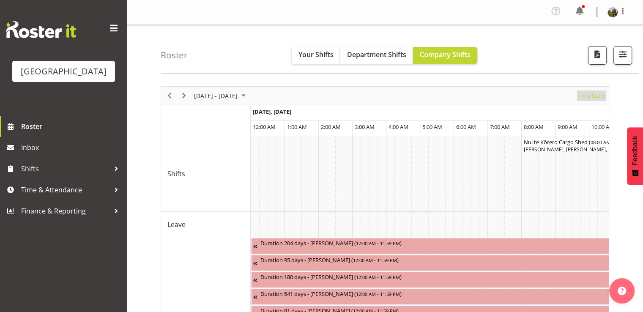
click at [588, 99] on span "Time Scale" at bounding box center [591, 95] width 28 height 11
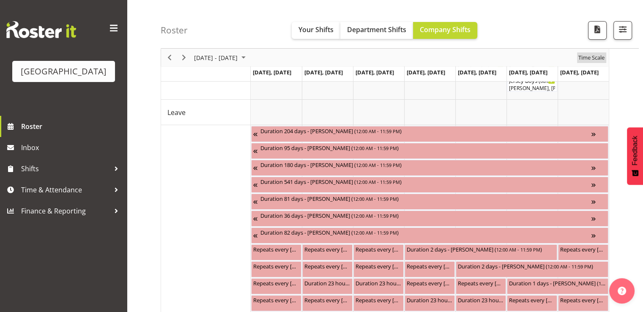
scroll to position [85, 0]
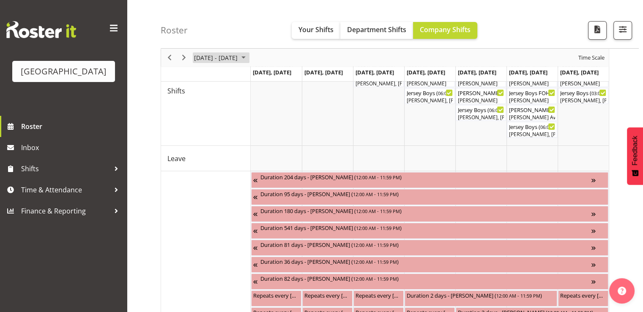
click at [204, 55] on span "[DATE] - [DATE]" at bounding box center [215, 57] width 45 height 11
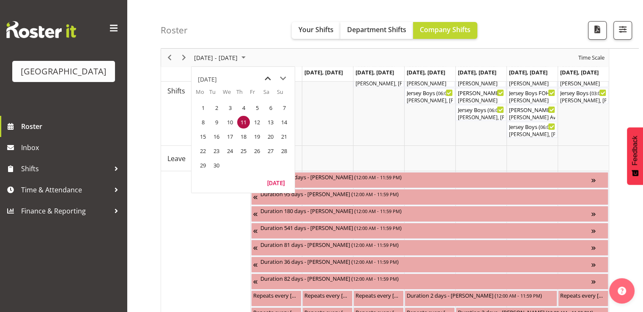
click at [267, 77] on span "previous month" at bounding box center [267, 78] width 15 height 15
click at [243, 165] on span "28" at bounding box center [243, 165] width 13 height 13
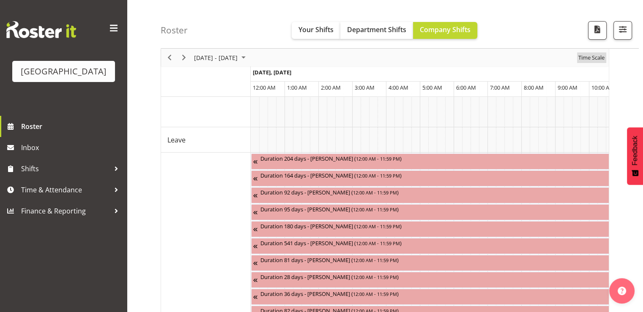
click at [579, 57] on span "Time Scale" at bounding box center [591, 57] width 28 height 11
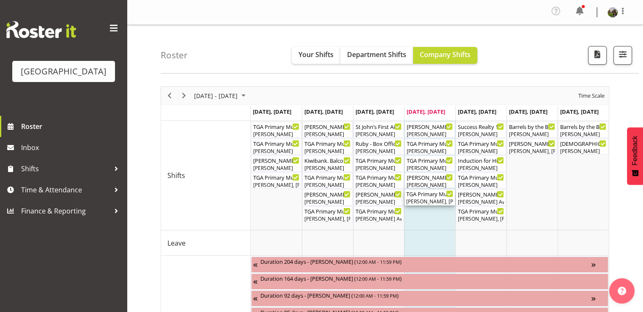
click at [430, 202] on div "[PERSON_NAME], [PERSON_NAME], [PERSON_NAME], [PERSON_NAME], [PERSON_NAME], [PER…" at bounding box center [429, 202] width 47 height 8
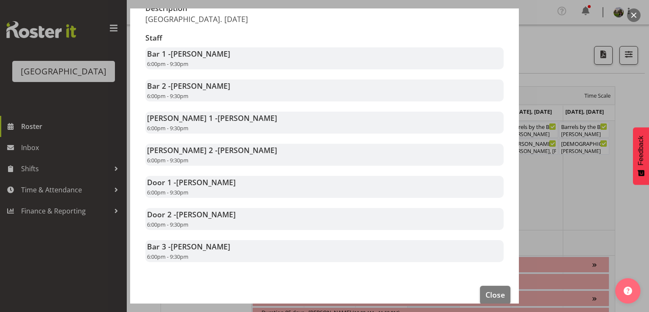
scroll to position [169, 0]
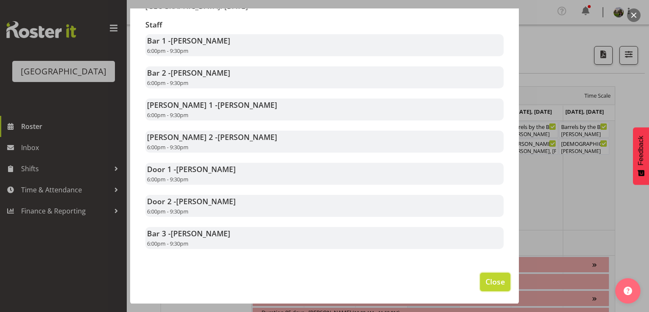
click at [490, 280] on span "Close" at bounding box center [495, 281] width 19 height 11
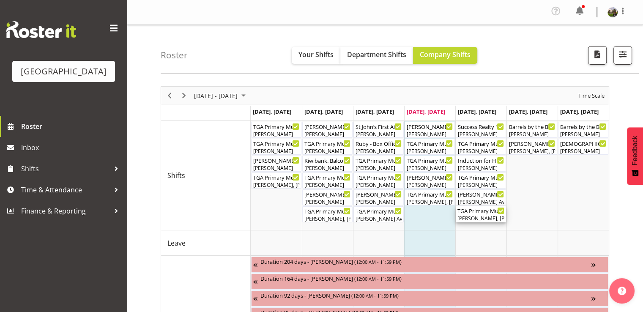
click at [478, 217] on div "[PERSON_NAME], [PERSON_NAME], [PERSON_NAME], [PERSON_NAME], [PERSON_NAME], [PER…" at bounding box center [480, 219] width 47 height 8
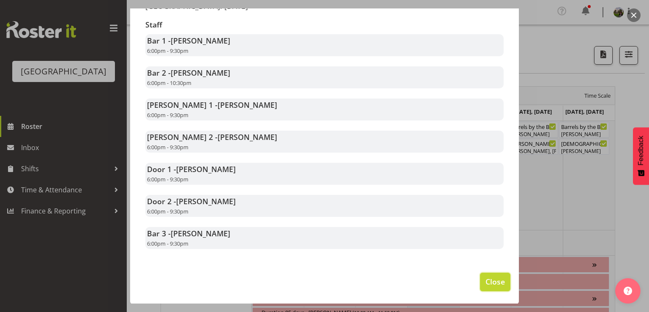
click at [486, 280] on span "Close" at bounding box center [495, 281] width 19 height 11
